Goal: Task Accomplishment & Management: Manage account settings

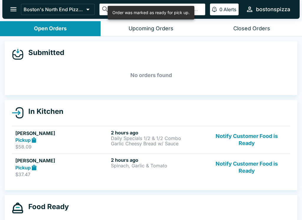
scroll to position [5, 0]
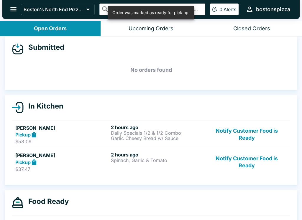
click at [242, 159] on button "Notify Customer Food is Ready" at bounding box center [246, 162] width 80 height 20
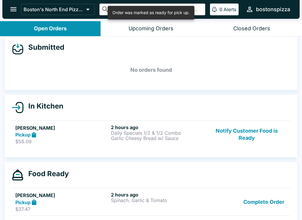
click at [251, 133] on button "Notify Customer Food is Ready" at bounding box center [246, 135] width 80 height 20
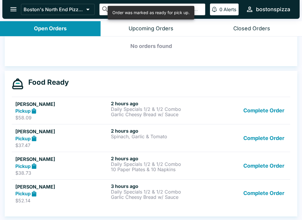
click at [261, 166] on button "Complete Order" at bounding box center [264, 166] width 46 height 20
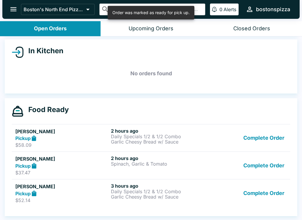
click at [264, 139] on button "Complete Order" at bounding box center [264, 138] width 46 height 20
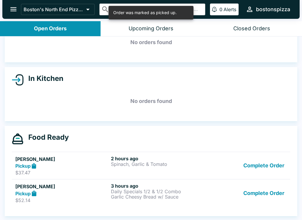
scroll to position [1, 0]
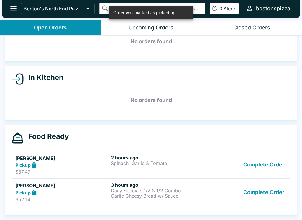
click at [272, 166] on button "Complete Order" at bounding box center [264, 165] width 46 height 20
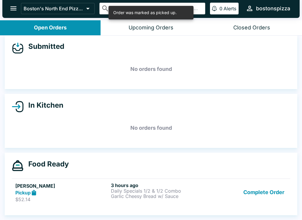
scroll to position [5, 0]
click at [258, 197] on button "Complete Order" at bounding box center [264, 193] width 46 height 20
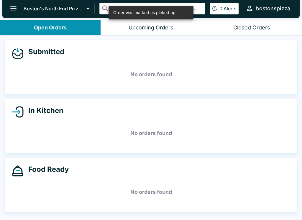
click at [244, 32] on button "Closed Orders" at bounding box center [251, 27] width 100 height 15
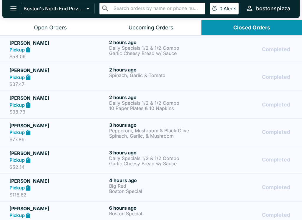
click at [11, 14] on button "open drawer" at bounding box center [13, 8] width 15 height 15
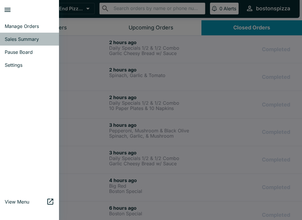
click at [45, 41] on span "Sales Summary" at bounding box center [29, 39] width 49 height 6
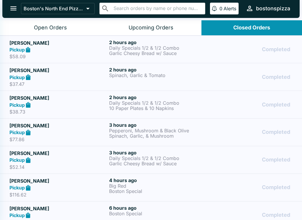
select select "03:00"
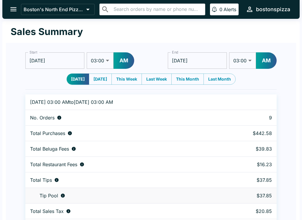
scroll to position [18, 0]
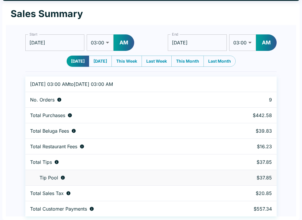
click at [301, 61] on div "[GEOGRAPHIC_DATA]'s North End Pizza Bakery ​ ​ 0 Alerts bostonspizza Sales Summ…" at bounding box center [151, 92] width 302 height 220
